Goal: Task Accomplishment & Management: Use online tool/utility

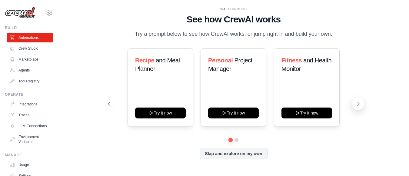
click at [359, 105] on icon at bounding box center [359, 104] width 2 height 4
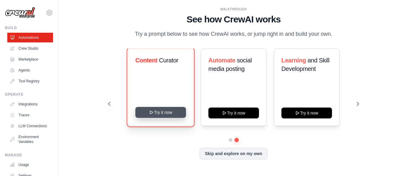
click at [154, 112] on button "Try it now" at bounding box center [160, 112] width 51 height 11
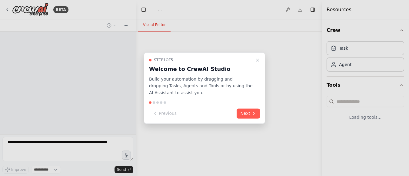
select select "****"
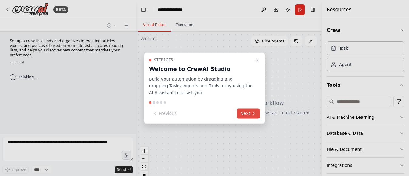
click at [241, 114] on button "Next" at bounding box center [248, 114] width 23 height 10
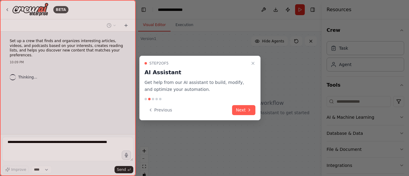
click at [241, 114] on button "Next" at bounding box center [243, 110] width 23 height 10
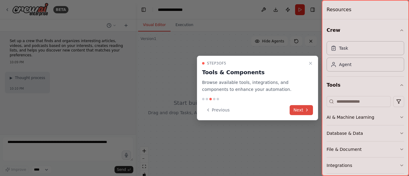
click at [301, 113] on button "Next" at bounding box center [301, 110] width 23 height 10
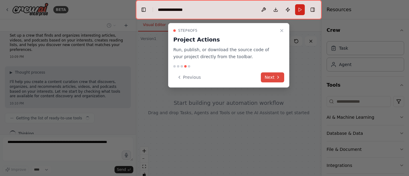
scroll to position [10, 0]
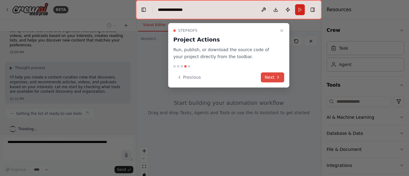
click at [273, 79] on button "Next" at bounding box center [272, 77] width 23 height 10
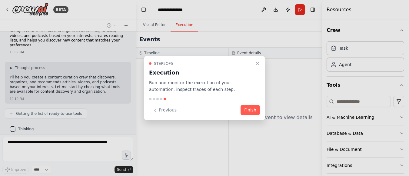
click at [254, 112] on button "Finish" at bounding box center [250, 110] width 19 height 10
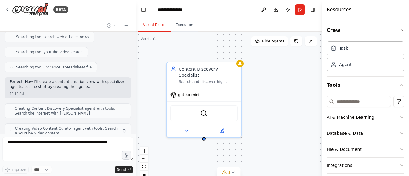
scroll to position [148, 0]
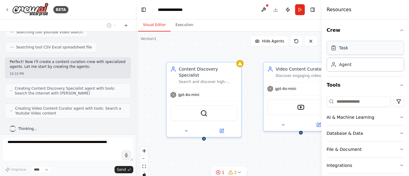
click at [344, 52] on div "Task" at bounding box center [366, 48] width 78 height 14
click at [349, 66] on div "Agent" at bounding box center [345, 64] width 12 height 6
click at [343, 52] on div "Task" at bounding box center [366, 48] width 78 height 14
drag, startPoint x: 343, startPoint y: 52, endPoint x: 355, endPoint y: 50, distance: 11.9
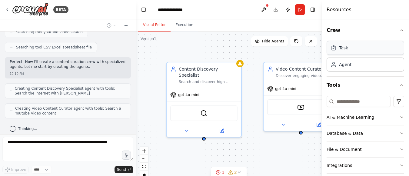
click at [355, 50] on div "Task" at bounding box center [366, 48] width 78 height 14
click at [217, 155] on div "Content Discovery Specialist Search and discover high-quality articles, news, a…" at bounding box center [229, 108] width 186 height 152
click at [277, 149] on div "Content Discovery Specialist Search and discover high-quality articles, news, a…" at bounding box center [229, 108] width 186 height 152
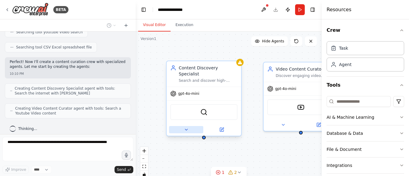
click at [188, 127] on icon at bounding box center [186, 129] width 5 height 5
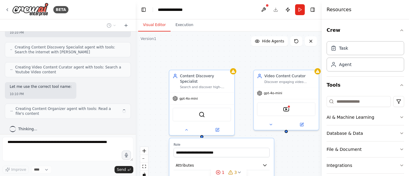
scroll to position [184, 0]
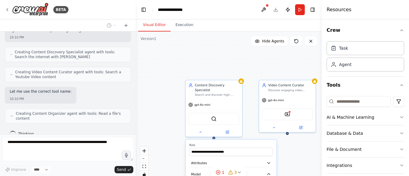
click at [299, 148] on div "**********" at bounding box center [229, 108] width 186 height 152
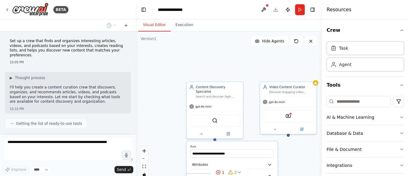
scroll to position [236, 0]
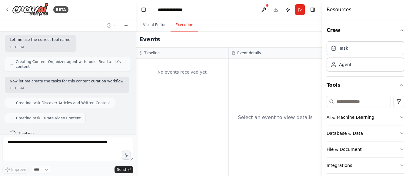
click at [186, 24] on button "Execution" at bounding box center [185, 25] width 28 height 13
click at [158, 27] on button "Visual Editor" at bounding box center [154, 25] width 32 height 13
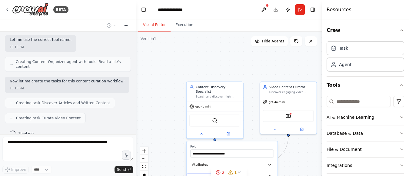
click at [125, 27] on icon at bounding box center [126, 25] width 5 height 5
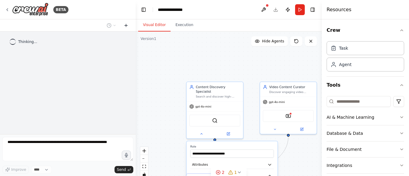
scroll to position [0, 0]
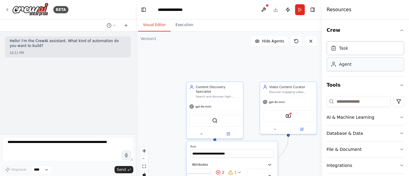
click at [348, 65] on div "Agent" at bounding box center [345, 64] width 12 height 6
click at [348, 67] on div "Agent" at bounding box center [345, 64] width 12 height 6
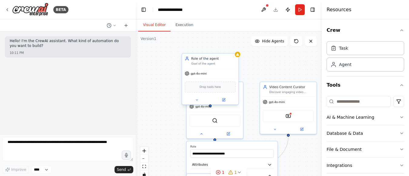
click at [198, 103] on div at bounding box center [210, 99] width 56 height 9
click at [209, 86] on span "Drop tools here" at bounding box center [210, 87] width 21 height 5
click at [215, 88] on span "Drop tools here" at bounding box center [210, 87] width 21 height 5
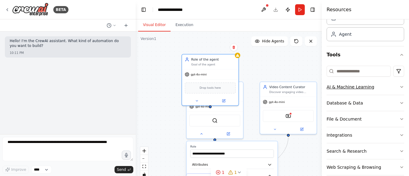
scroll to position [39, 0]
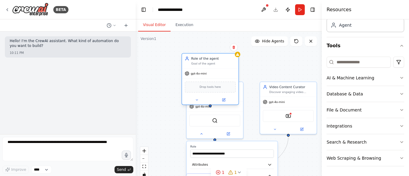
drag, startPoint x: 350, startPoint y: 142, endPoint x: 213, endPoint y: 89, distance: 147.4
click at [213, 89] on div "**********" at bounding box center [204, 88] width 409 height 176
click at [400, 143] on icon "button" at bounding box center [402, 142] width 5 height 5
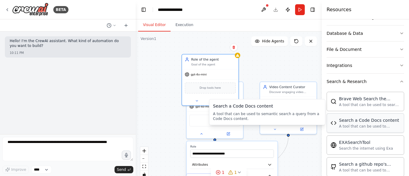
scroll to position [130, 0]
